Goal: Navigation & Orientation: Find specific page/section

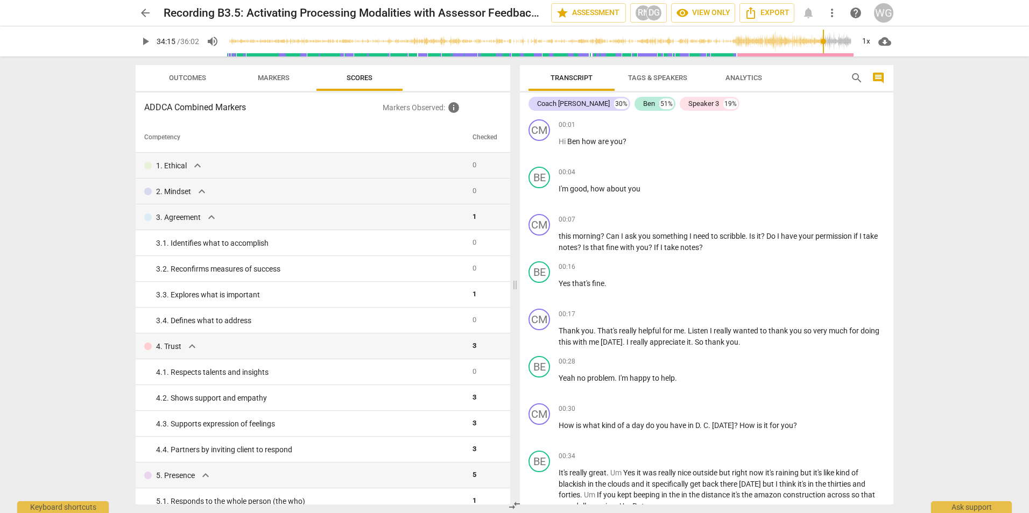
click at [148, 16] on span "arrow_back" at bounding box center [145, 12] width 13 height 13
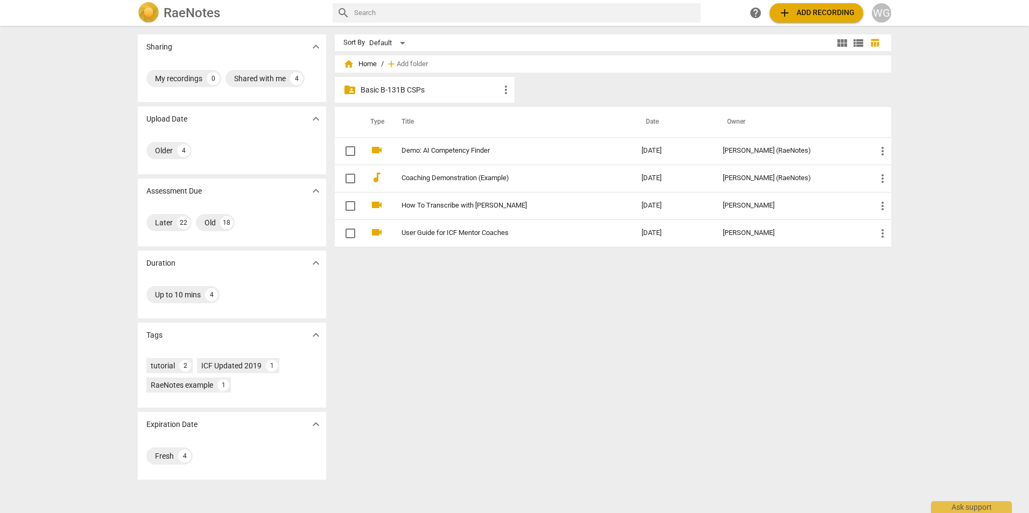
click at [387, 90] on p "Basic B-131B CSPs" at bounding box center [430, 89] width 139 height 11
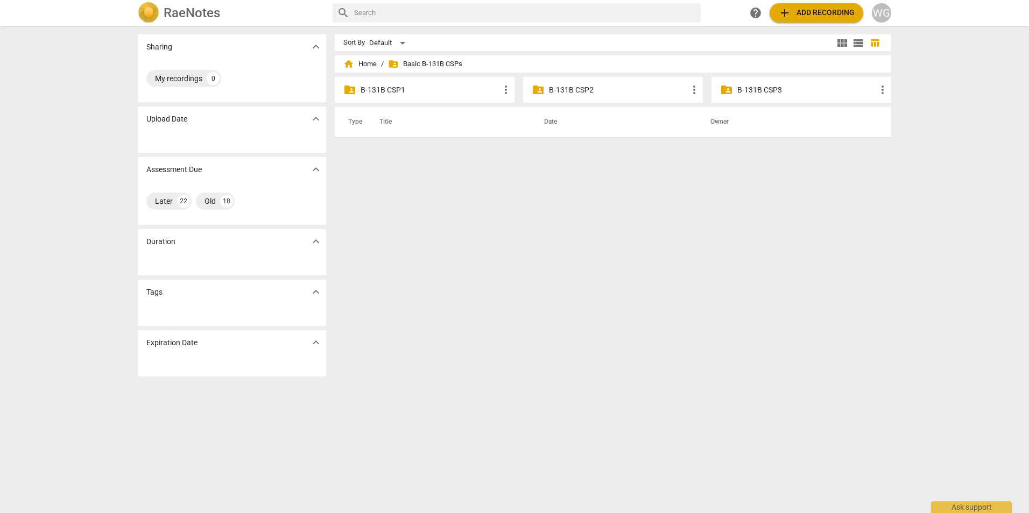
click at [569, 89] on p "B-131B CSP2" at bounding box center [618, 89] width 139 height 11
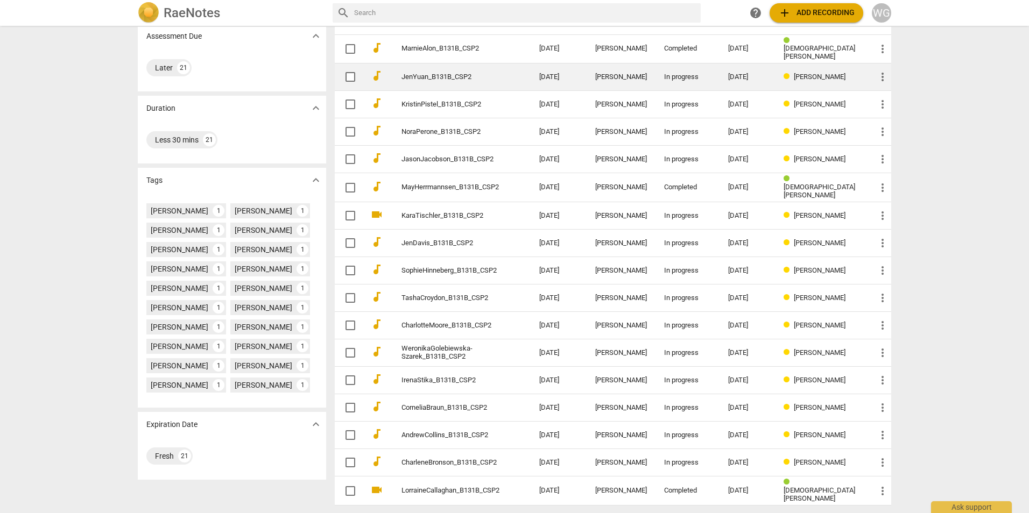
scroll to position [161, 0]
